Goal: Find specific page/section: Find specific page/section

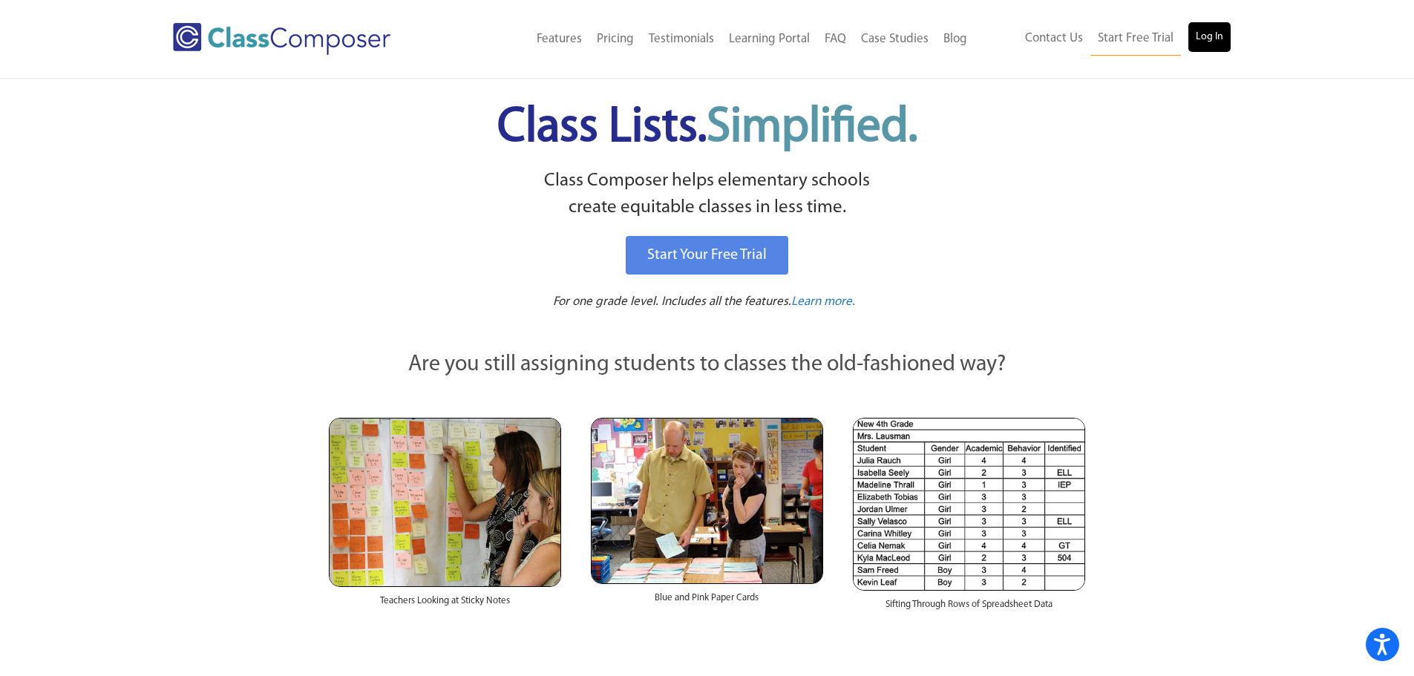
drag, startPoint x: 1233, startPoint y: 21, endPoint x: 1196, endPoint y: 35, distance: 39.0
click at [1227, 34] on div "Menu Home Old Features Pricing Testimonials Learning Portal FAQ Case Studies Bl…" at bounding box center [707, 39] width 1069 height 78
click at [1196, 35] on link "Log In" at bounding box center [1209, 37] width 42 height 30
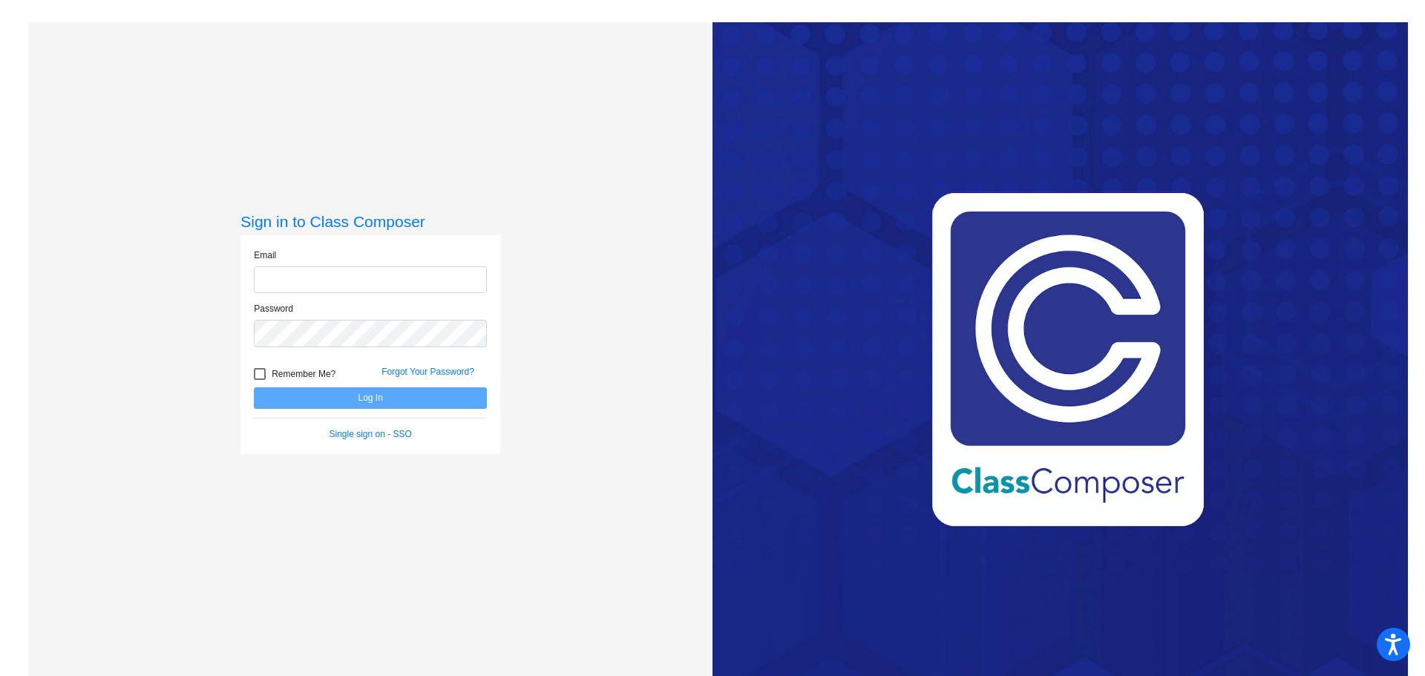
type input "[EMAIL_ADDRESS][DOMAIN_NAME]"
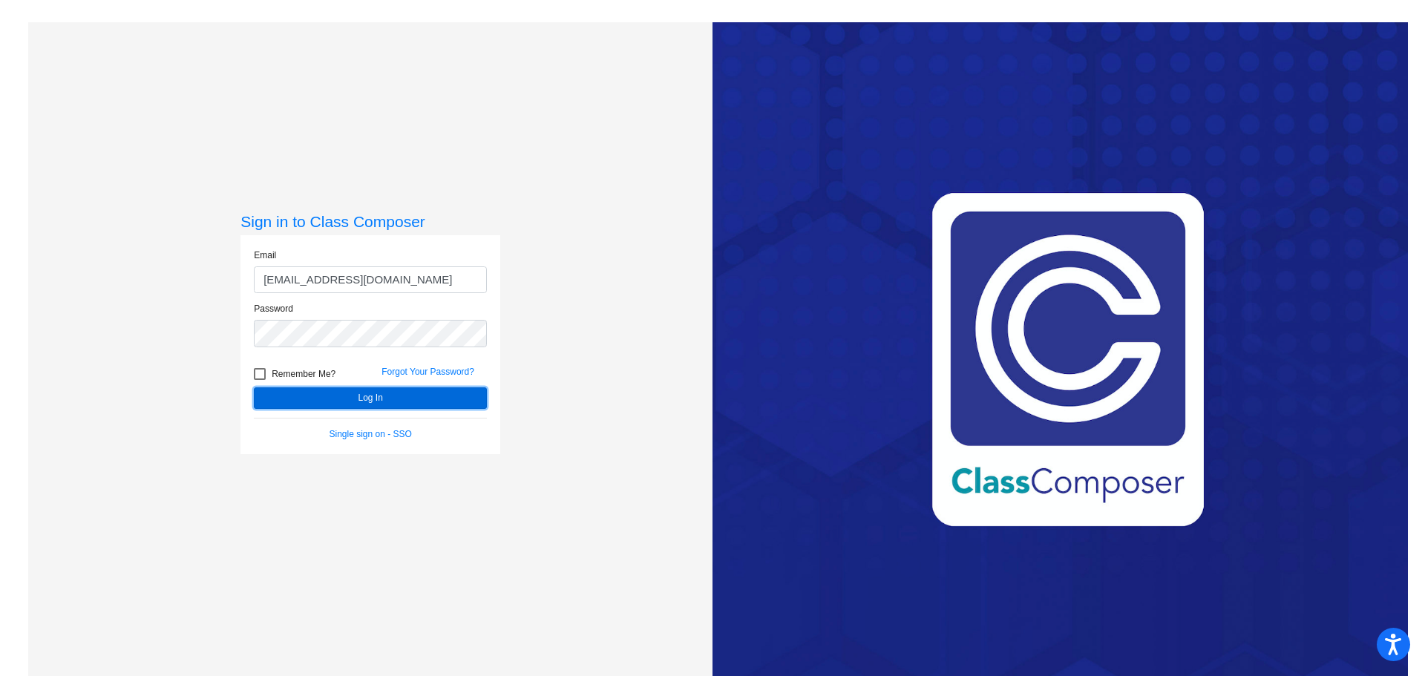
click at [363, 404] on button "Log In" at bounding box center [370, 398] width 233 height 22
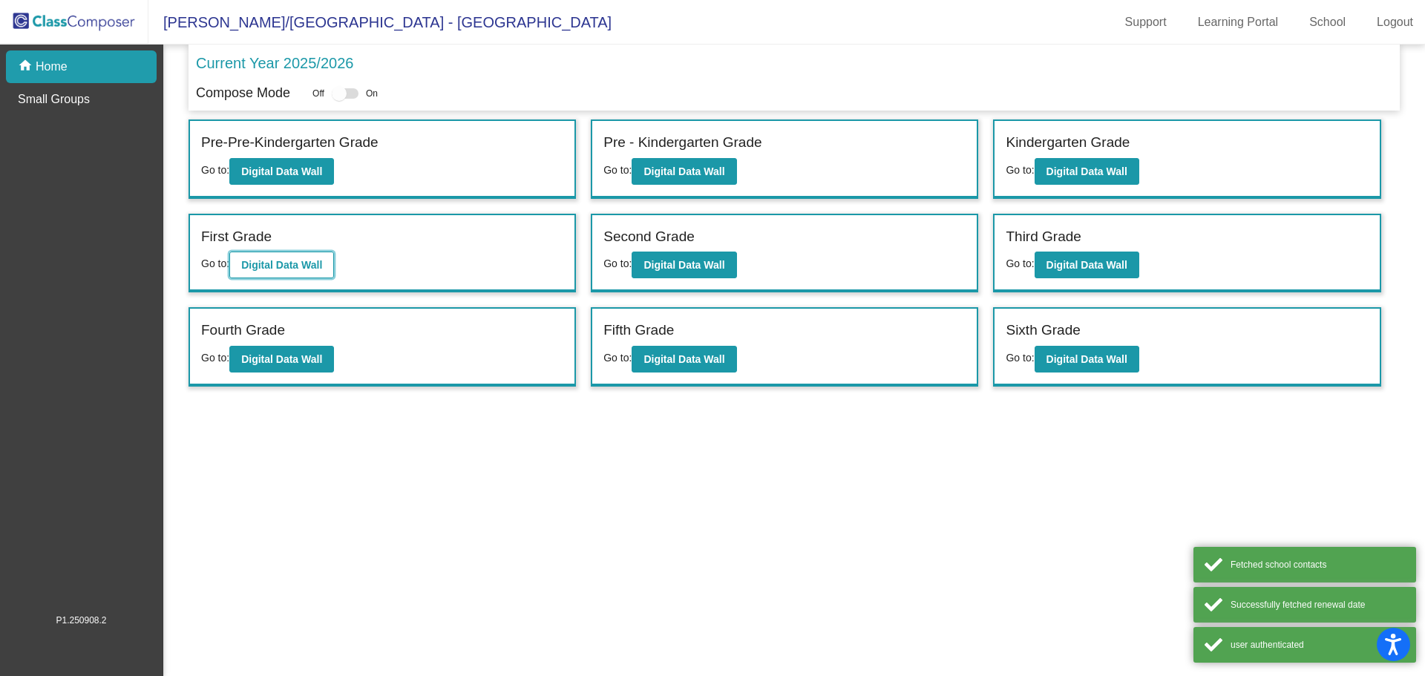
click at [297, 266] on b "Digital Data Wall" at bounding box center [281, 265] width 81 height 12
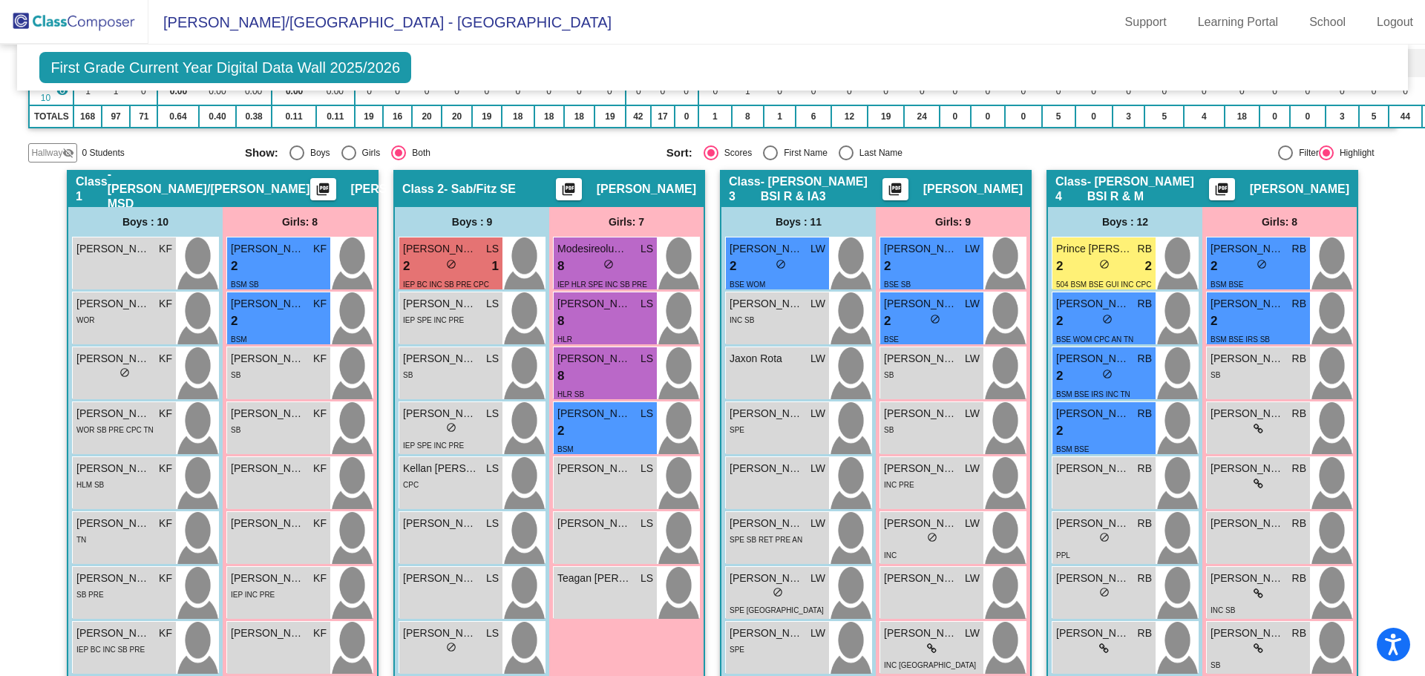
scroll to position [445, 0]
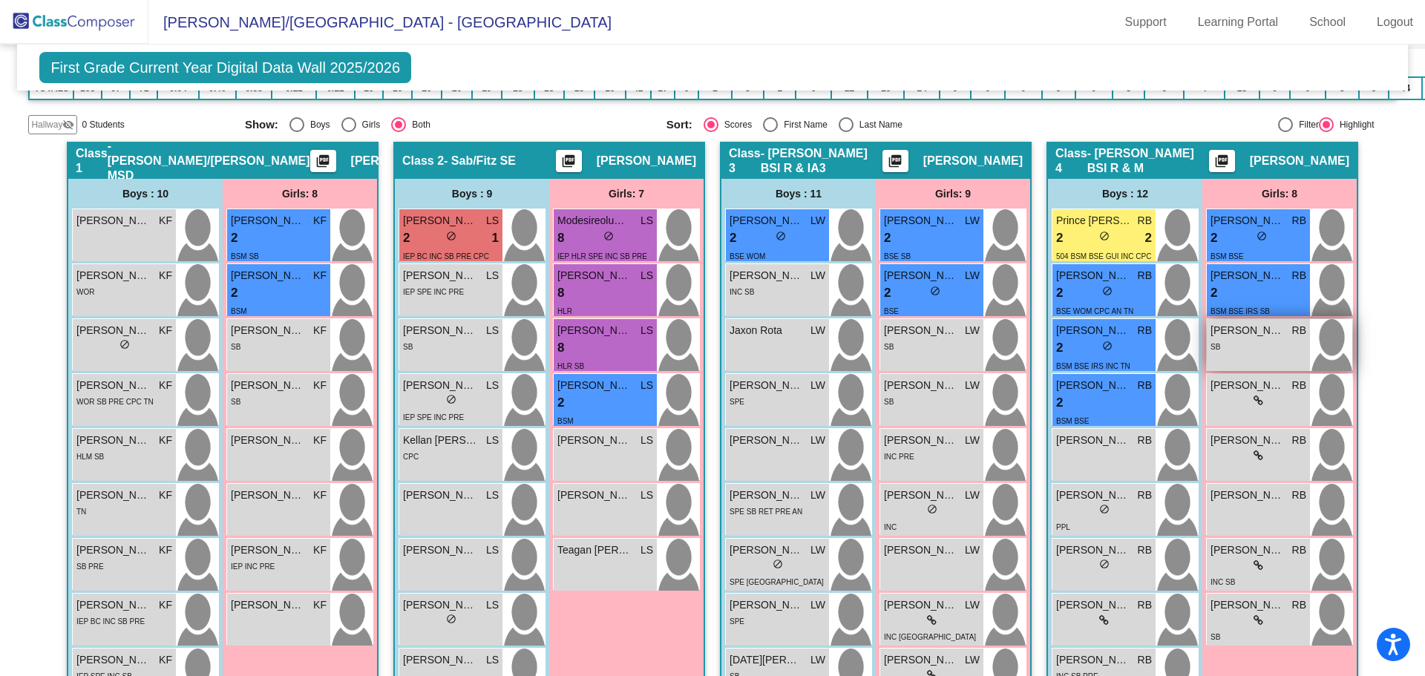
click at [1270, 355] on div "[PERSON_NAME] RB lock do_not_disturb_alt SB" at bounding box center [1258, 345] width 103 height 52
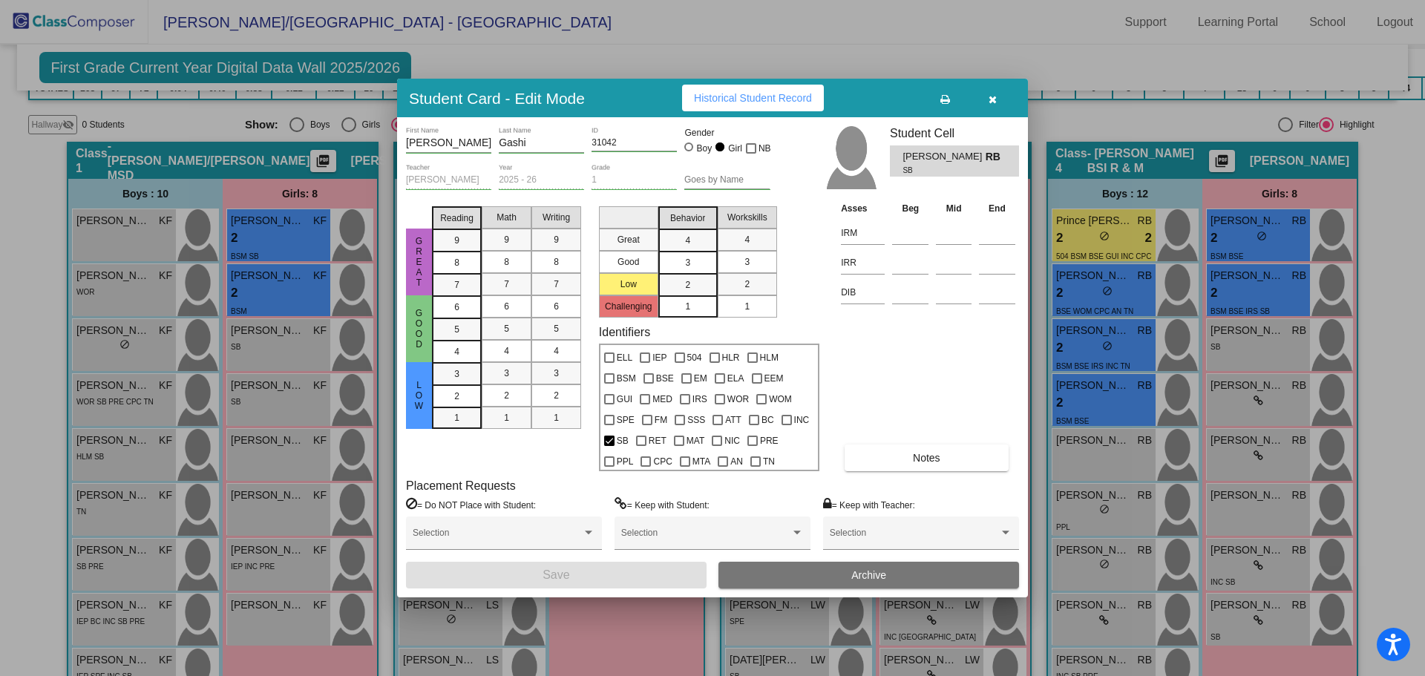
click at [738, 96] on span "Historical Student Record" at bounding box center [753, 98] width 118 height 12
click at [999, 96] on button "button" at bounding box center [991, 98] width 47 height 27
